Goal: Check status

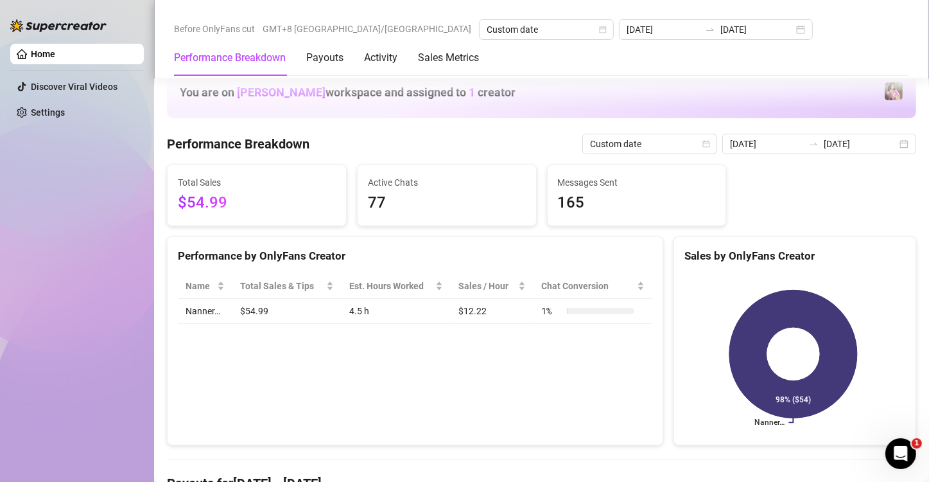
scroll to position [299, 0]
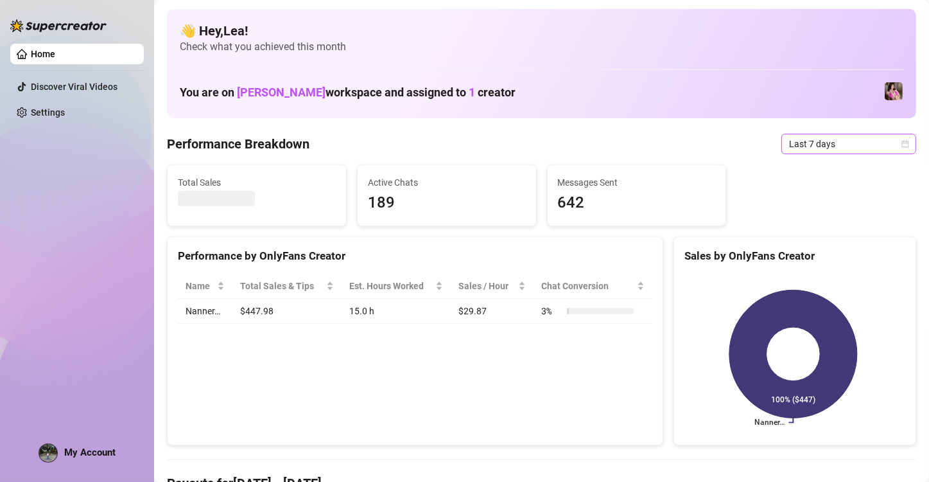
click at [902, 144] on icon "calendar" at bounding box center [906, 144] width 8 height 8
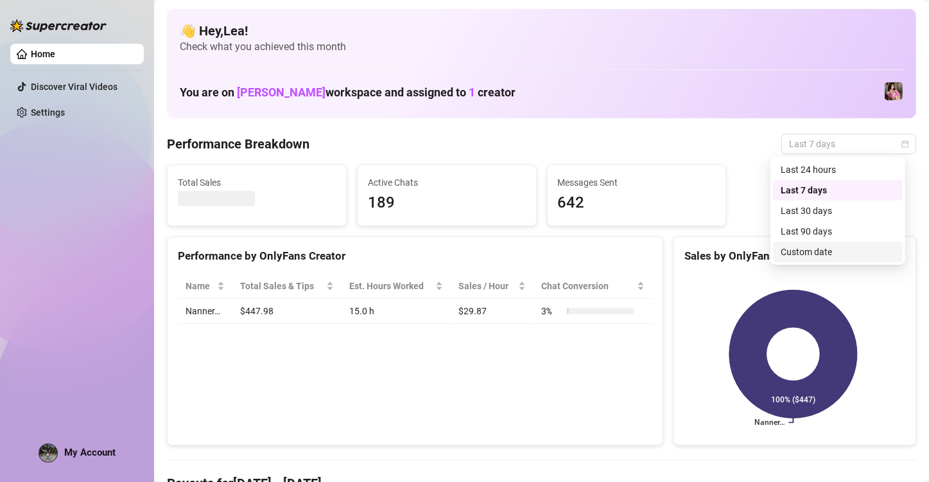
click at [822, 247] on div "Custom date" at bounding box center [838, 252] width 114 height 14
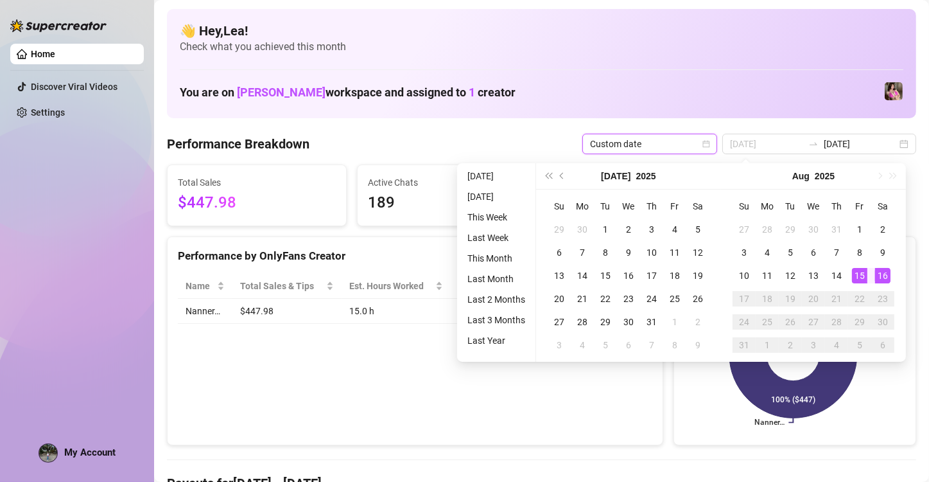
type input "[DATE]"
click at [875, 271] on div "16" at bounding box center [882, 275] width 15 height 15
click at [876, 272] on div "16" at bounding box center [882, 275] width 15 height 15
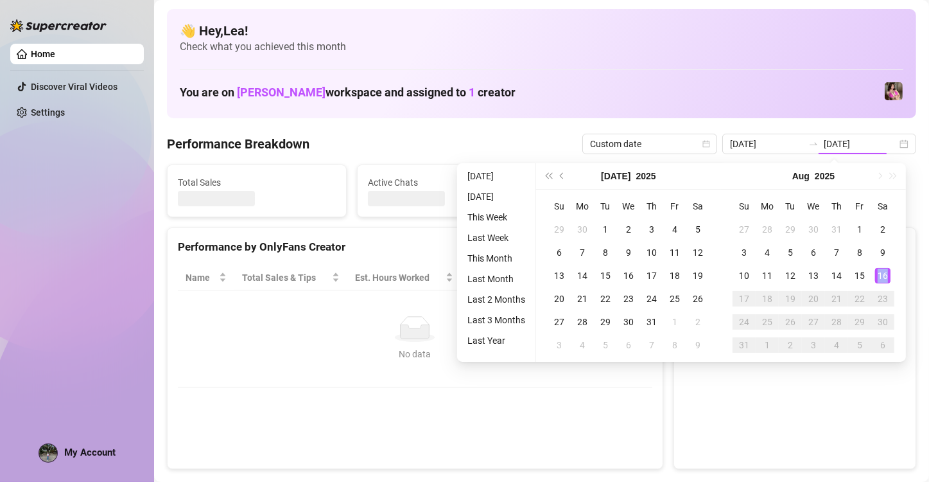
type input "[DATE]"
